Goal: Transaction & Acquisition: Download file/media

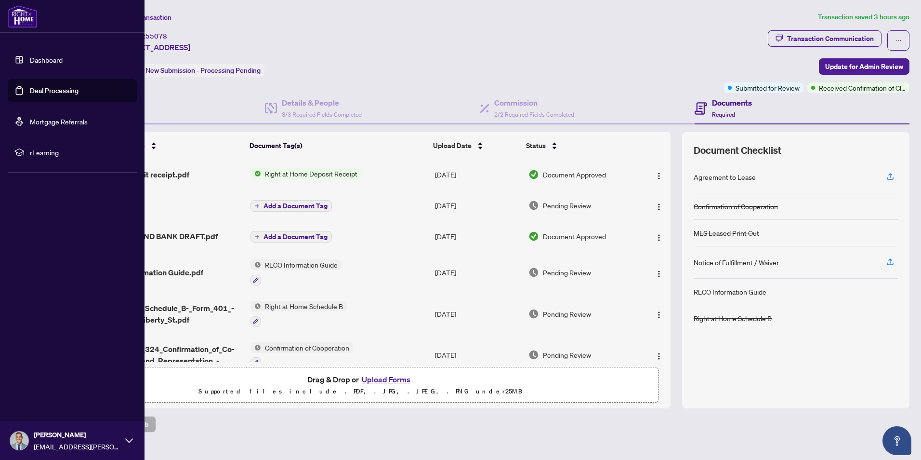
click at [33, 86] on link "Deal Processing" at bounding box center [54, 90] width 49 height 9
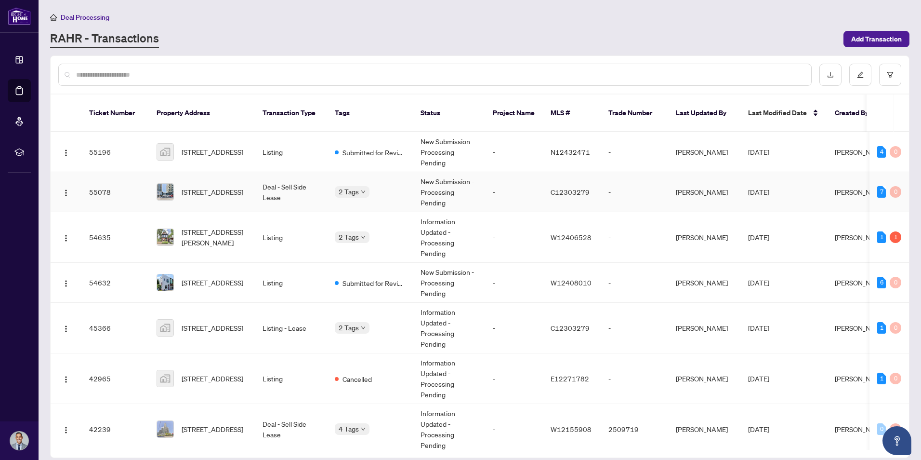
click at [258, 188] on td "Deal - Sell Side Lease" at bounding box center [291, 192] width 72 height 40
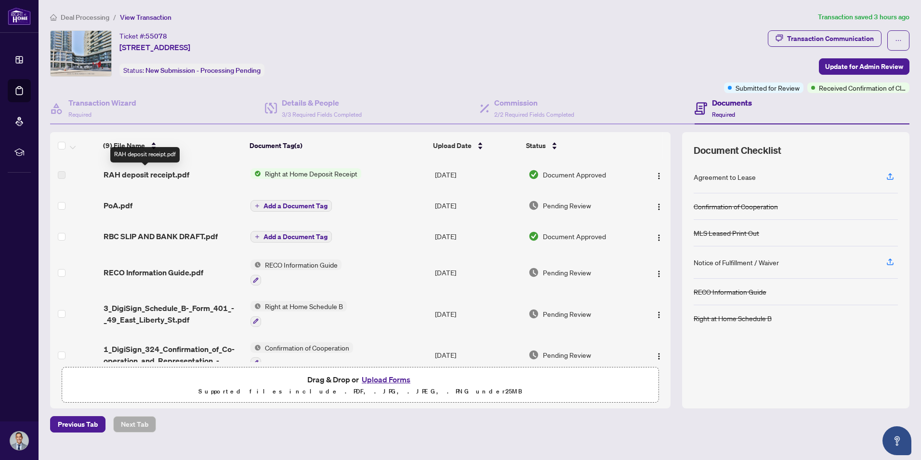
drag, startPoint x: 160, startPoint y: 174, endPoint x: 166, endPoint y: 181, distance: 8.9
click at [160, 174] on span "RAH deposit receipt.pdf" at bounding box center [147, 175] width 86 height 12
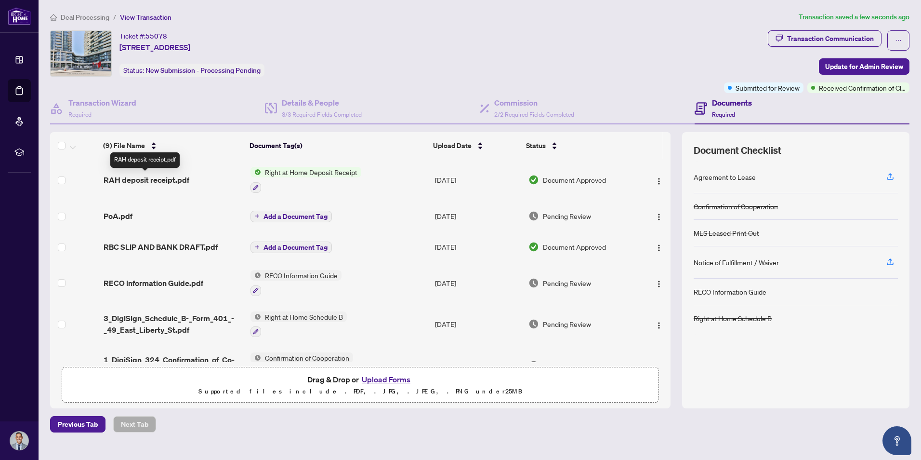
click at [146, 178] on span "RAH deposit receipt.pdf" at bounding box center [147, 180] width 86 height 12
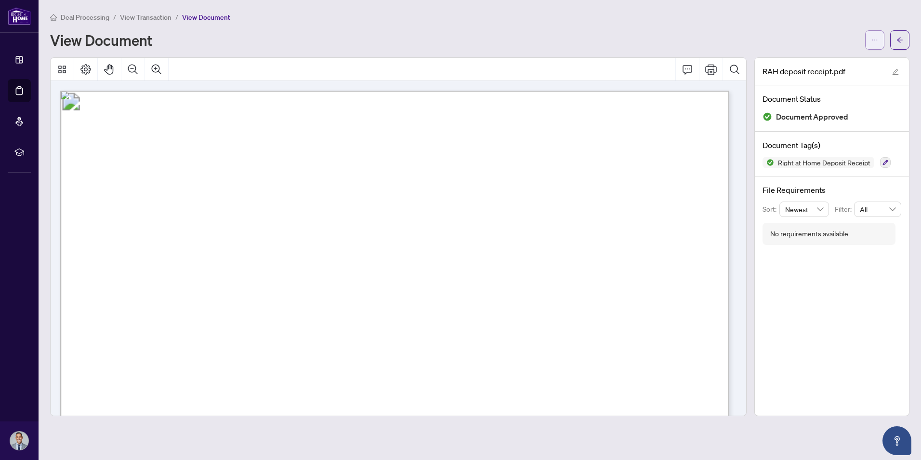
click at [871, 36] on button "button" at bounding box center [874, 39] width 19 height 19
click at [824, 61] on span "Download" at bounding box center [840, 60] width 73 height 11
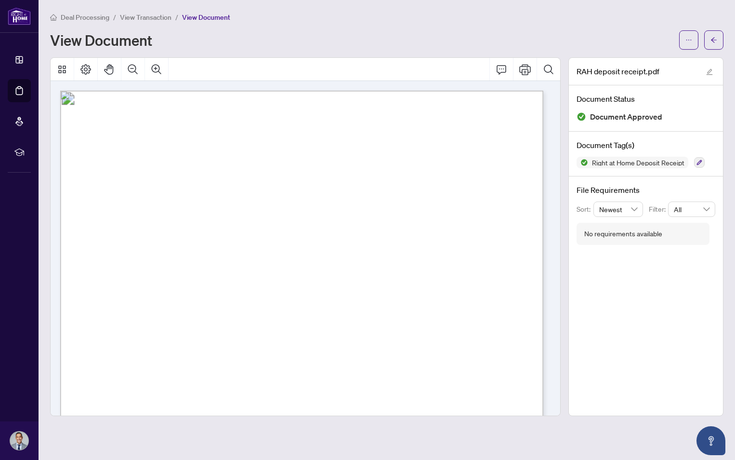
drag, startPoint x: 242, startPoint y: 32, endPoint x: 225, endPoint y: 23, distance: 20.0
click at [242, 32] on div "View Document" at bounding box center [361, 39] width 623 height 15
